Goal: Task Accomplishment & Management: Manage account settings

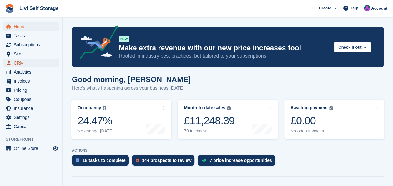
click at [19, 61] on span "CRM" at bounding box center [33, 62] width 38 height 9
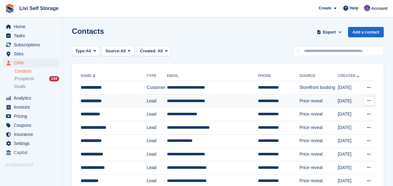
click at [371, 100] on button at bounding box center [369, 100] width 12 height 9
click at [341, 127] on p "Delete contact" at bounding box center [344, 126] width 54 height 8
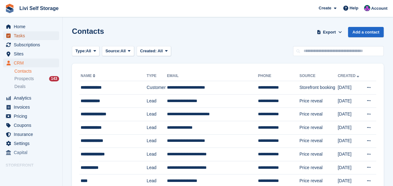
click at [20, 37] on span "Tasks" at bounding box center [33, 35] width 38 height 9
